Goal: Task Accomplishment & Management: Use online tool/utility

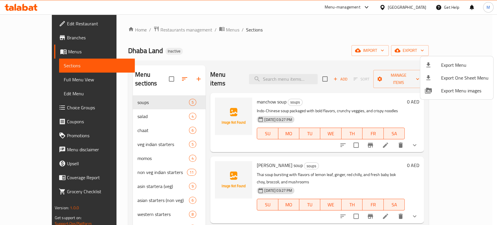
click at [57, 81] on div at bounding box center [248, 112] width 497 height 225
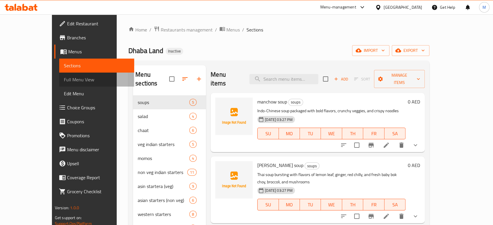
click at [64, 81] on span "Full Menu View" at bounding box center [97, 79] width 66 height 7
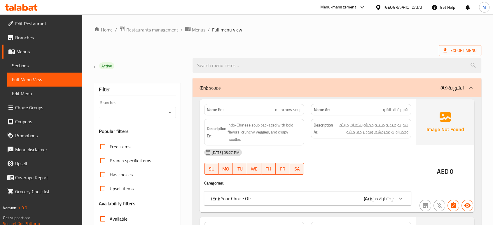
click at [375, 148] on div "[DATE] 03:27 PM" at bounding box center [308, 152] width 214 height 14
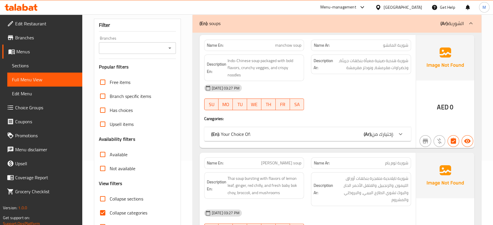
scroll to position [65, 0]
click at [101, 213] on input "Collapse categories" at bounding box center [103, 212] width 14 height 14
checkbox input "false"
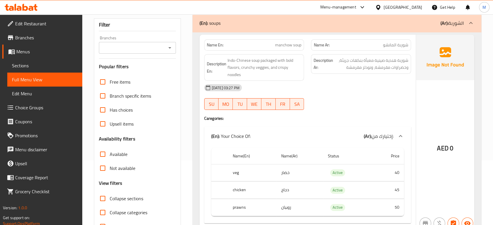
click at [324, 93] on div "[DATE] 03:27 PM" at bounding box center [308, 88] width 214 height 14
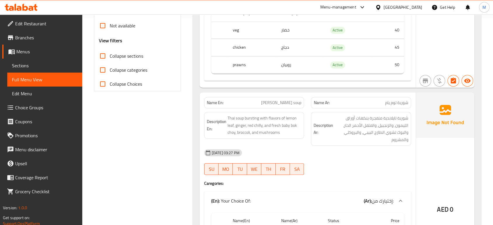
scroll to position [220, 0]
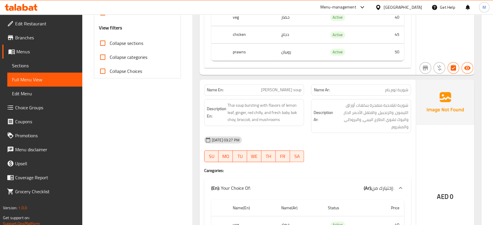
click at [389, 142] on div "[DATE] 03:27 PM" at bounding box center [308, 140] width 214 height 14
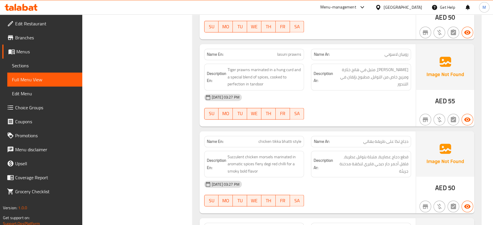
scroll to position [3122, 0]
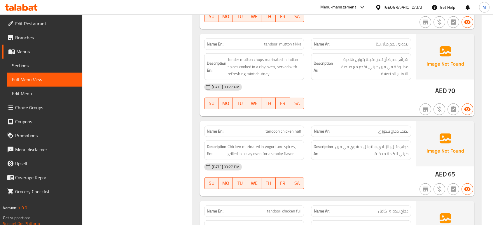
scroll to position [3627, 0]
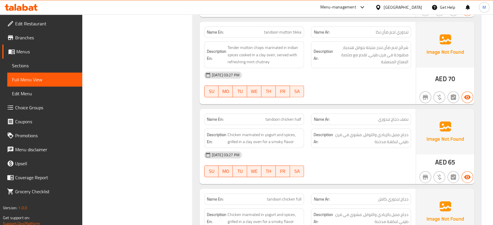
click at [375, 174] on div at bounding box center [360, 177] width 107 height 7
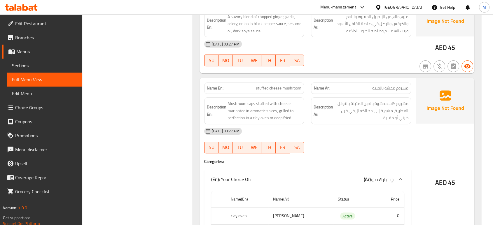
scroll to position [4831, 0]
